Goal: Task Accomplishment & Management: Manage account settings

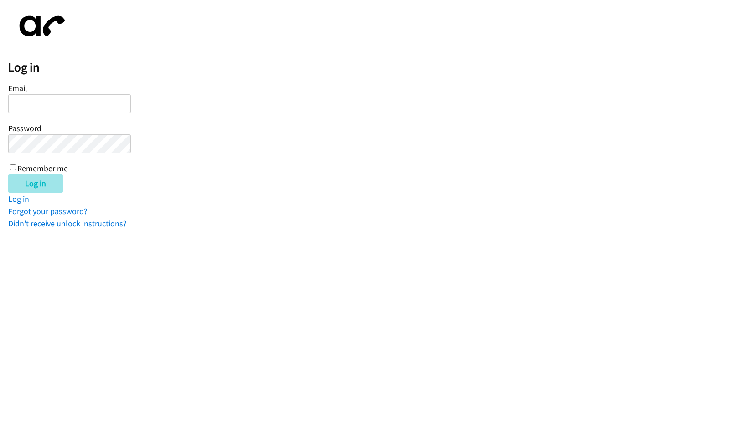
type input "[EMAIL_ADDRESS][DOMAIN_NAME]"
click at [34, 184] on input "Log in" at bounding box center [35, 184] width 55 height 18
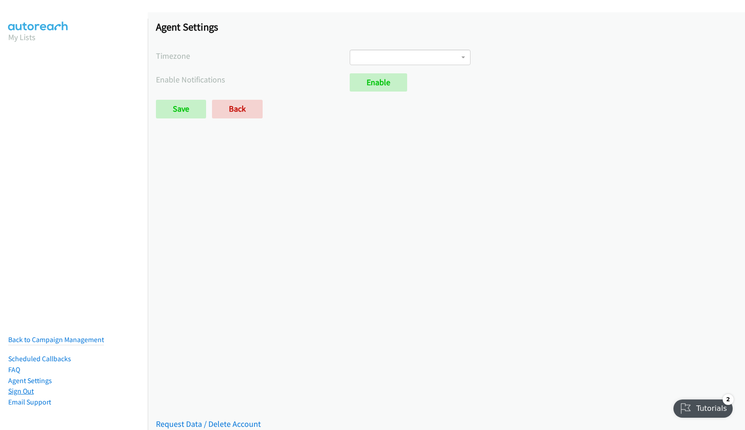
click at [26, 387] on link "Sign Out" at bounding box center [21, 391] width 26 height 9
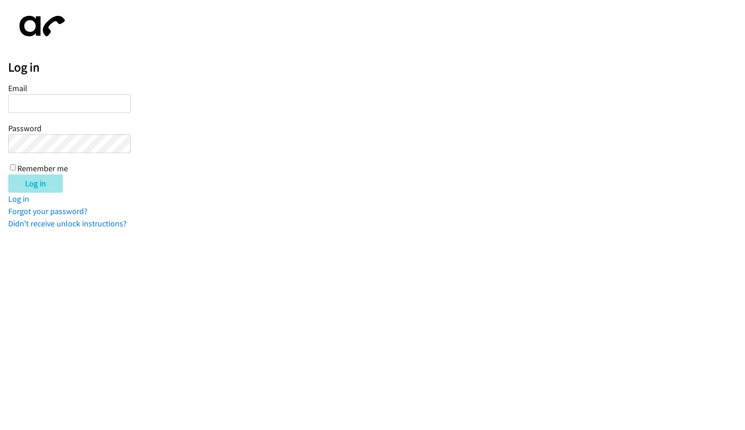
type input "[EMAIL_ADDRESS][DOMAIN_NAME]"
click at [30, 190] on input "Log in" at bounding box center [35, 184] width 55 height 18
